Goal: Task Accomplishment & Management: Use online tool/utility

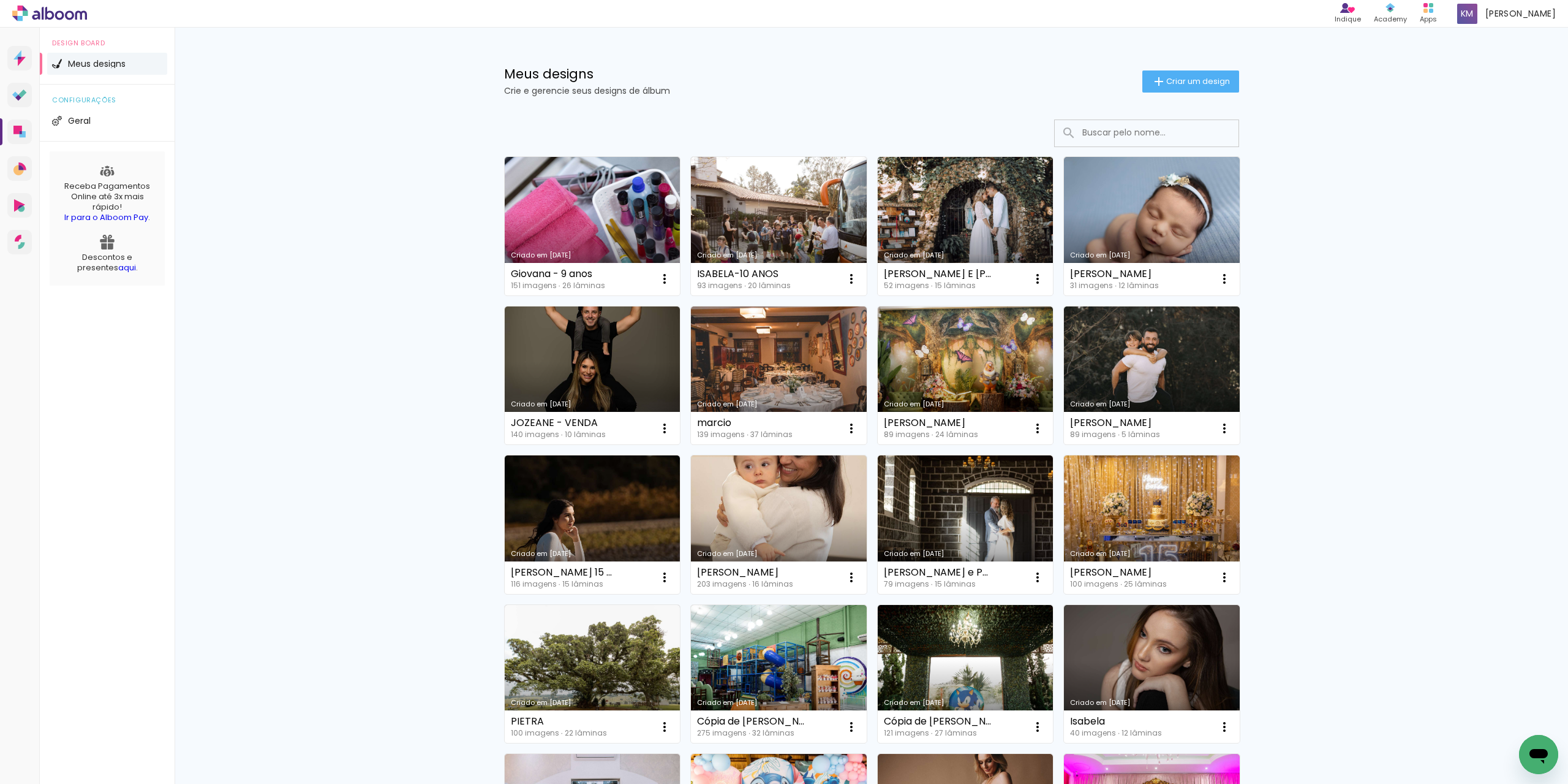
click at [814, 353] on link "Criado em [DATE]" at bounding box center [779, 375] width 176 height 138
click at [0, 0] on neon-animated-pages "Confirmar Cancelar" at bounding box center [0, 0] width 0 height 0
